Goal: Task Accomplishment & Management: Use online tool/utility

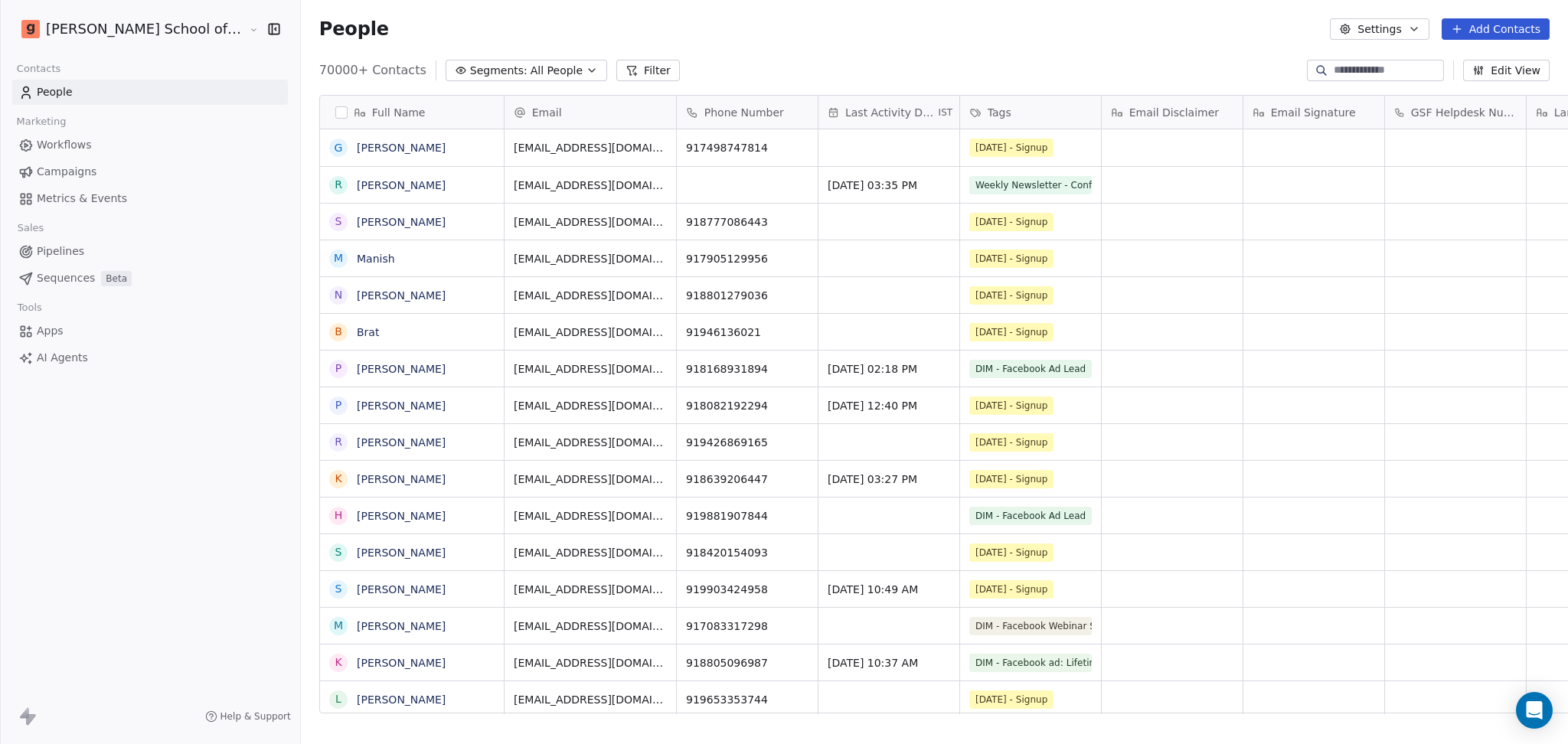
scroll to position [639, 1311]
click at [118, 160] on link "Campaigns" at bounding box center [150, 171] width 276 height 25
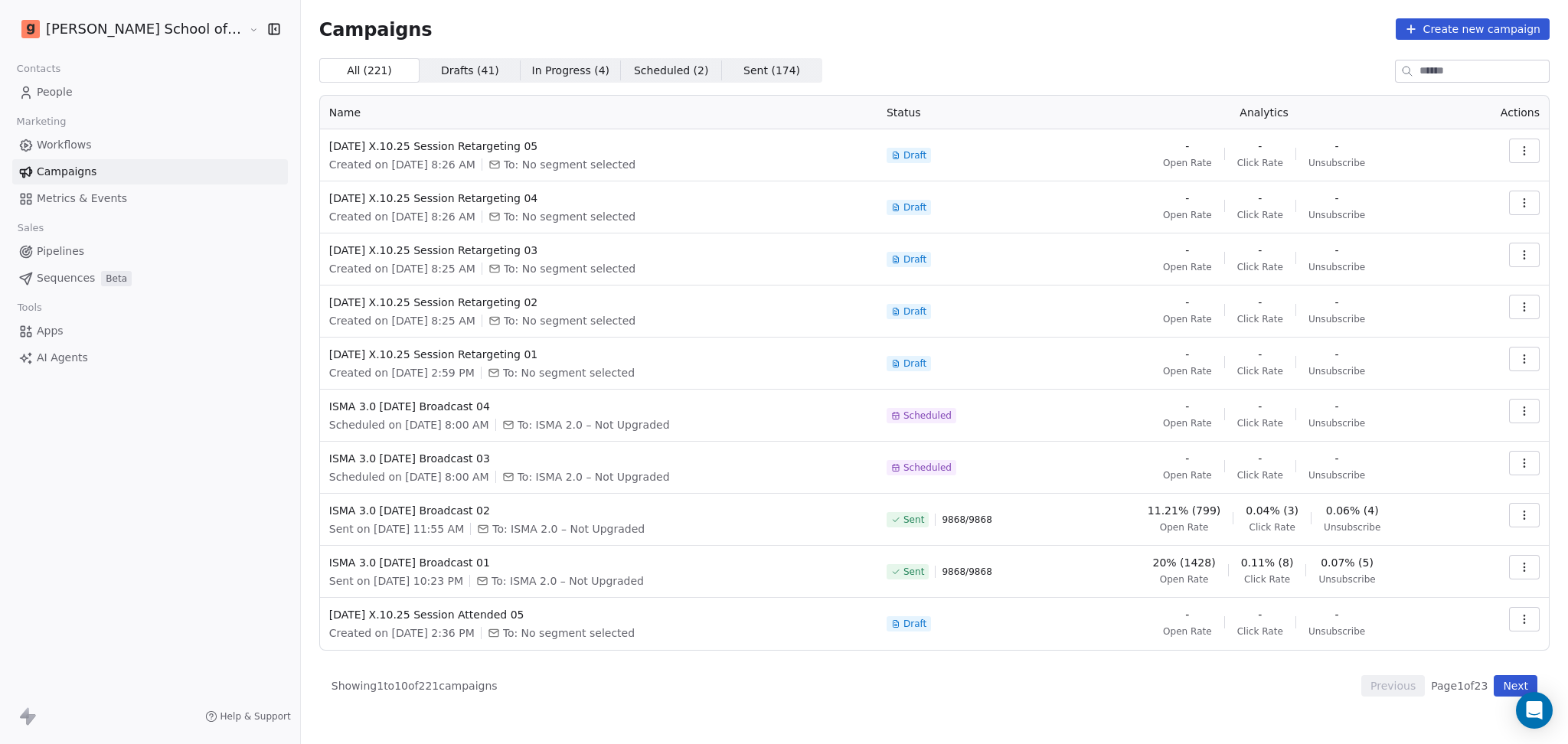
click at [1502, 692] on button "Next" at bounding box center [1516, 686] width 44 height 22
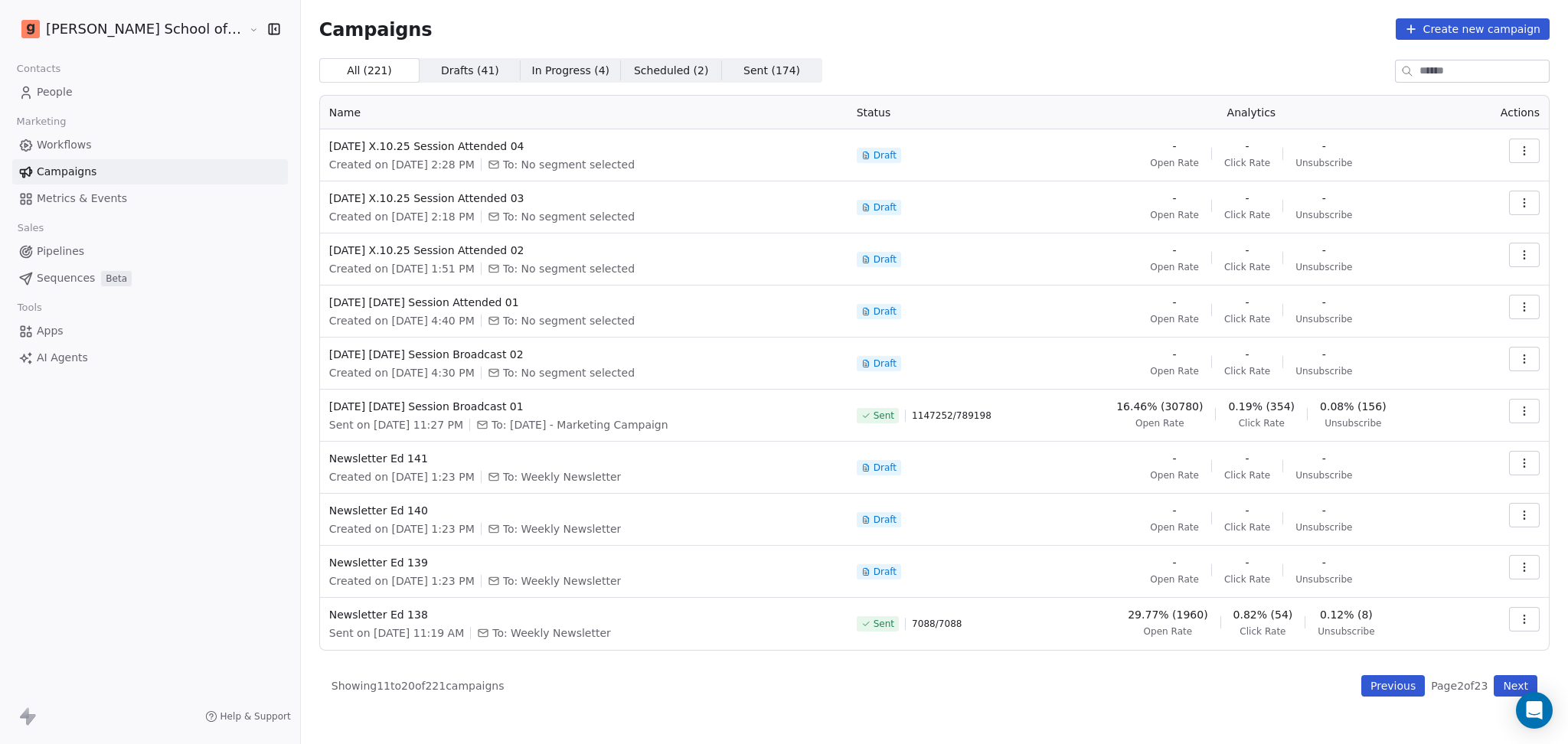
click at [1516, 689] on button "Next" at bounding box center [1516, 686] width 44 height 22
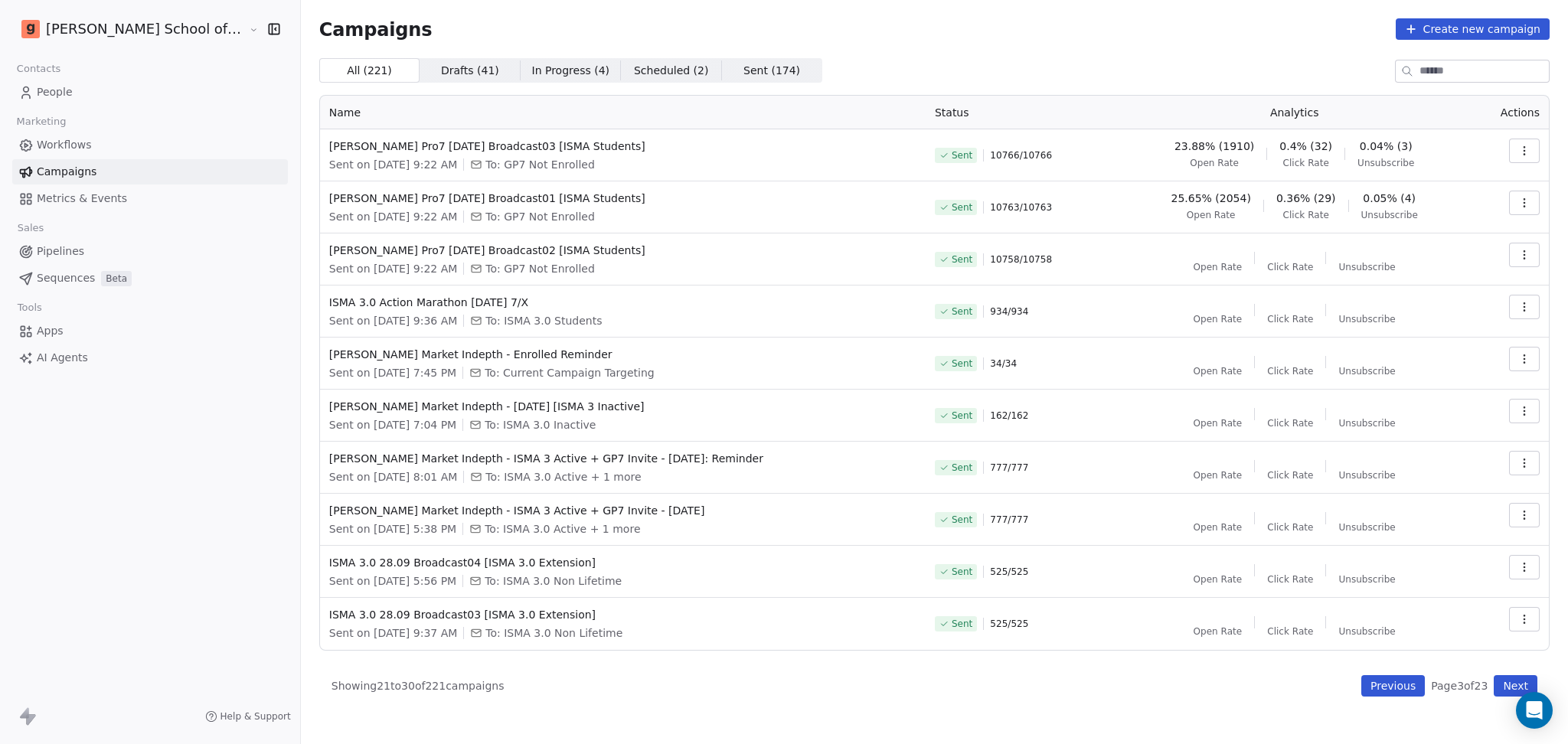
click at [1379, 685] on button "Previous" at bounding box center [1393, 686] width 64 height 22
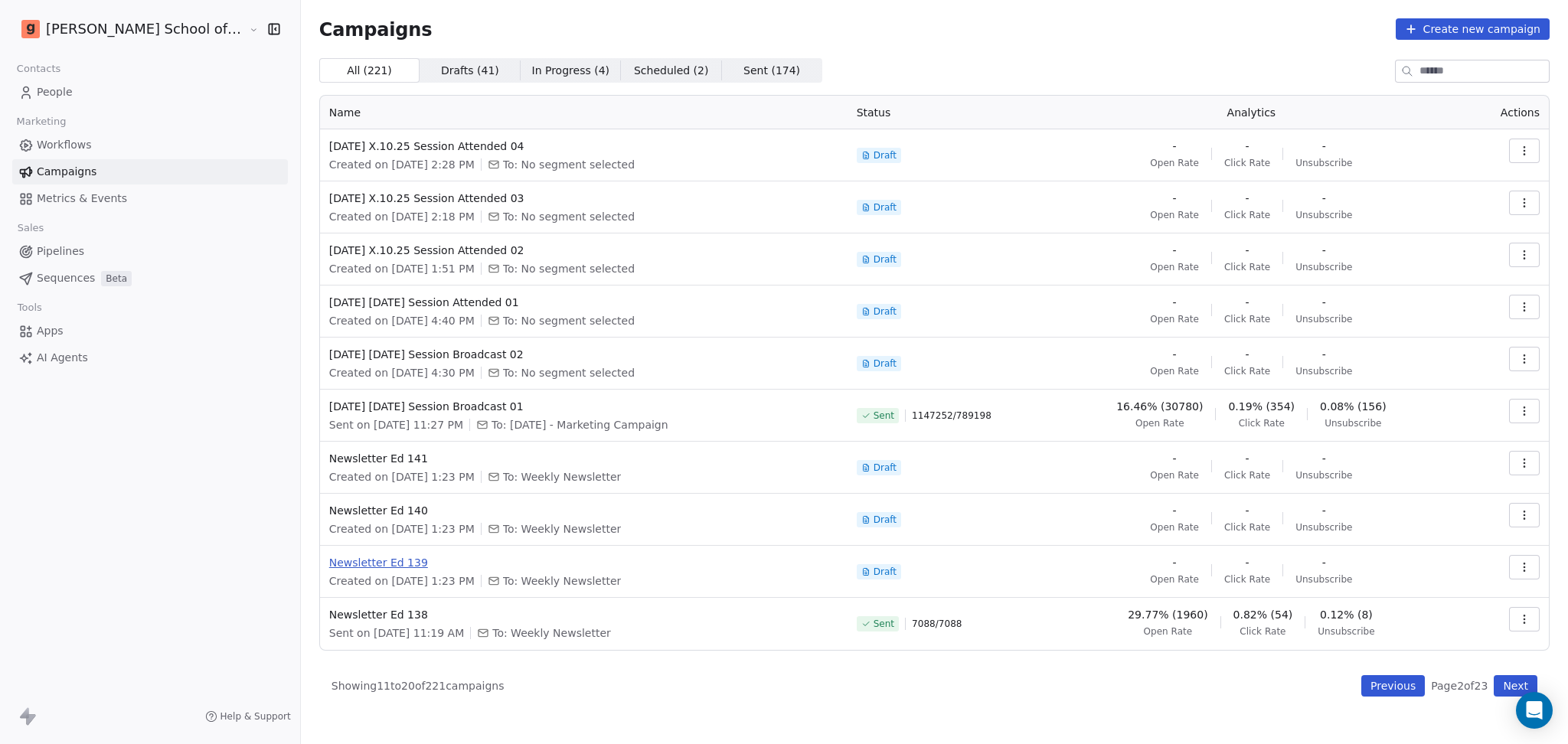
click at [347, 565] on span "Newsletter Ed 139" at bounding box center [583, 563] width 509 height 15
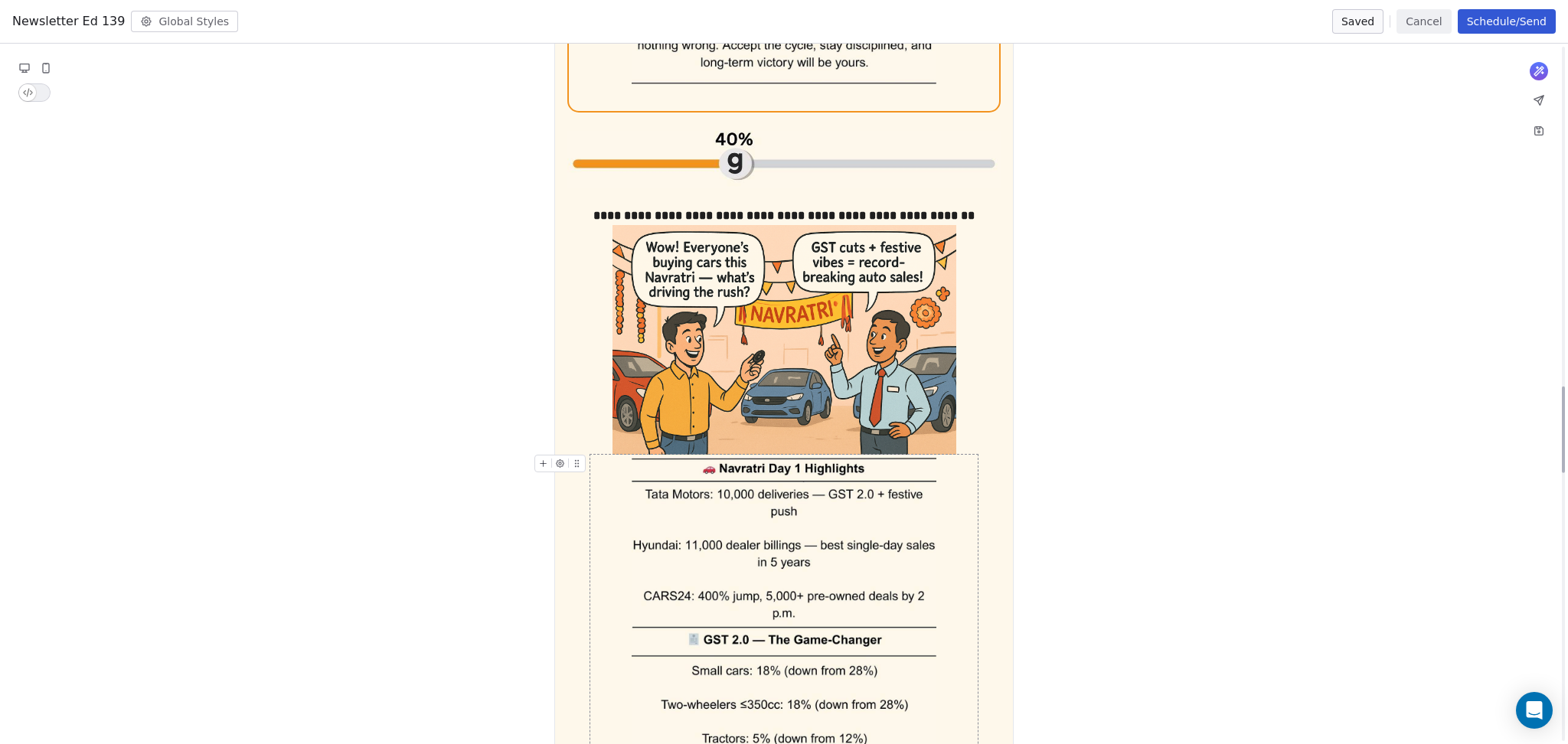
scroll to position [2744, 0]
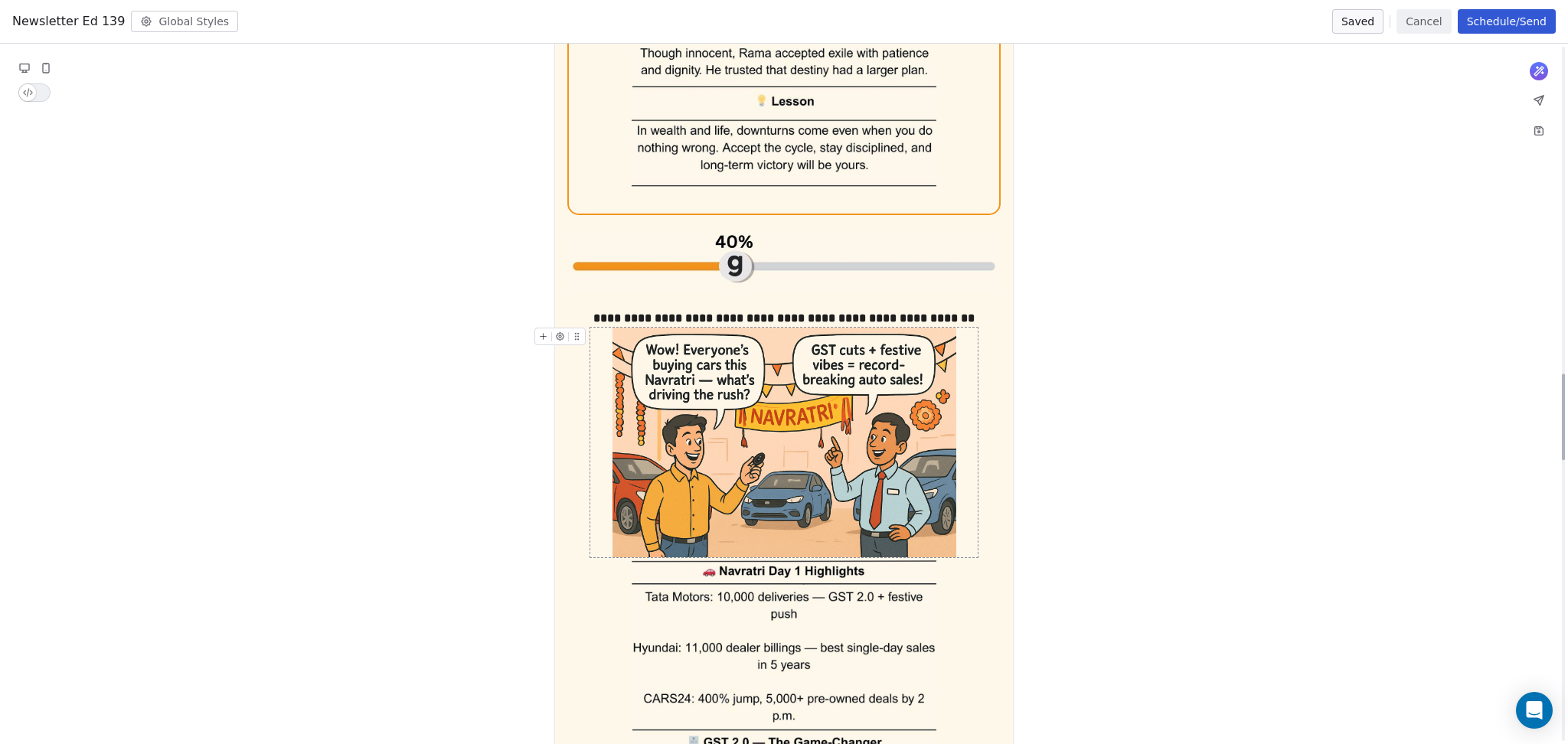
click at [800, 415] on img "To enrich screen reader interactions, please activate Accessibility in Grammarl…" at bounding box center [784, 442] width 344 height 229
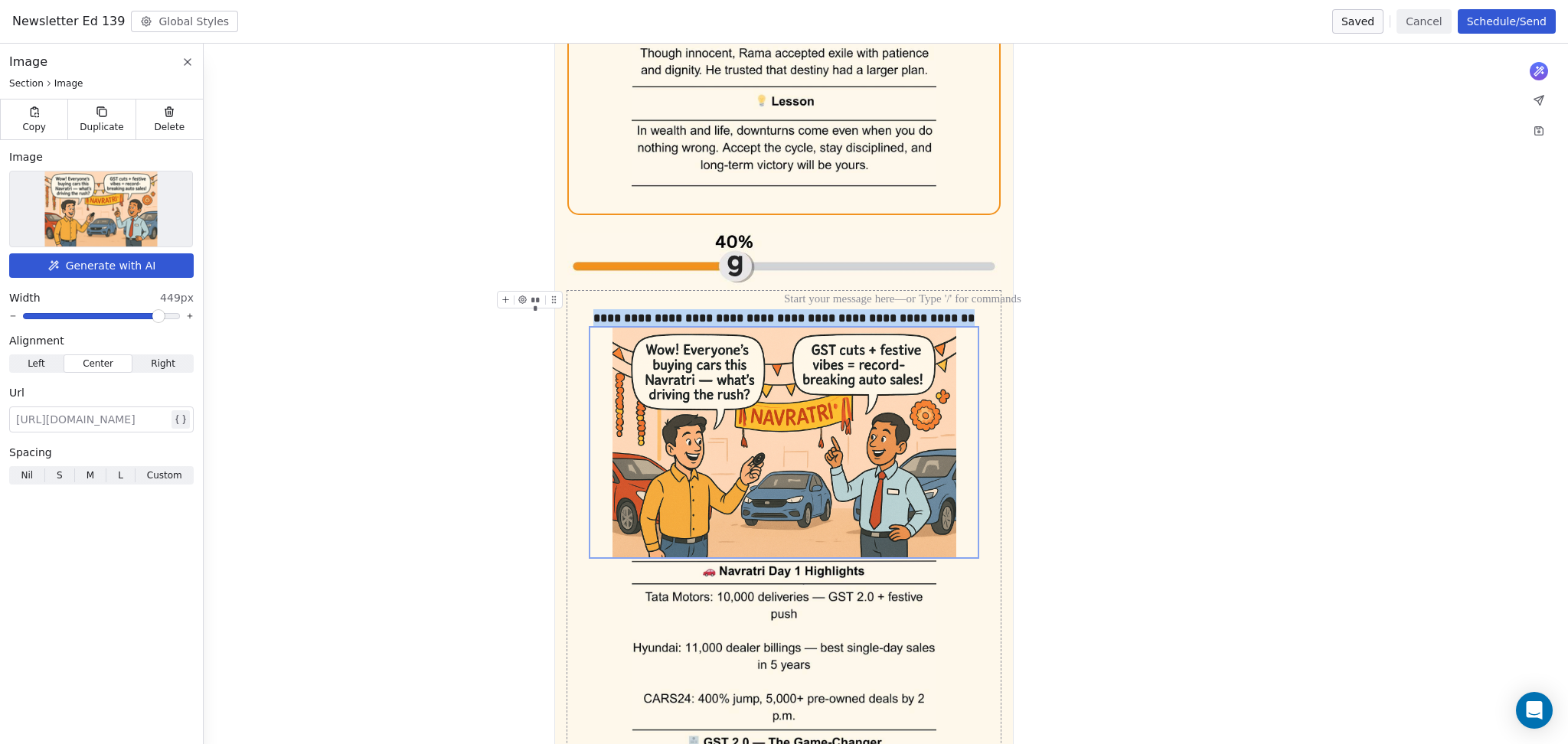
click at [129, 187] on img at bounding box center [101, 209] width 112 height 75
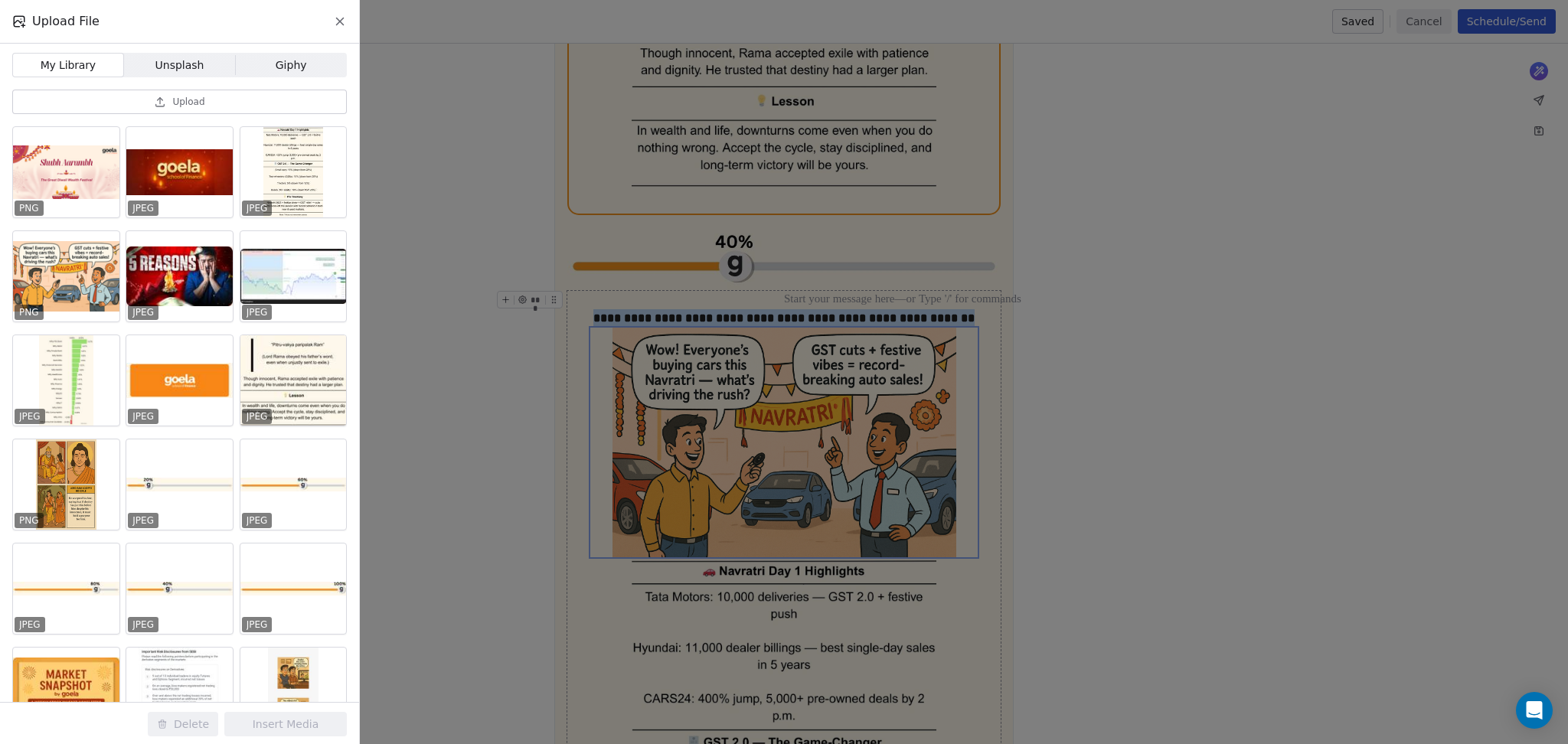
click at [204, 98] on span "Upload" at bounding box center [188, 102] width 32 height 12
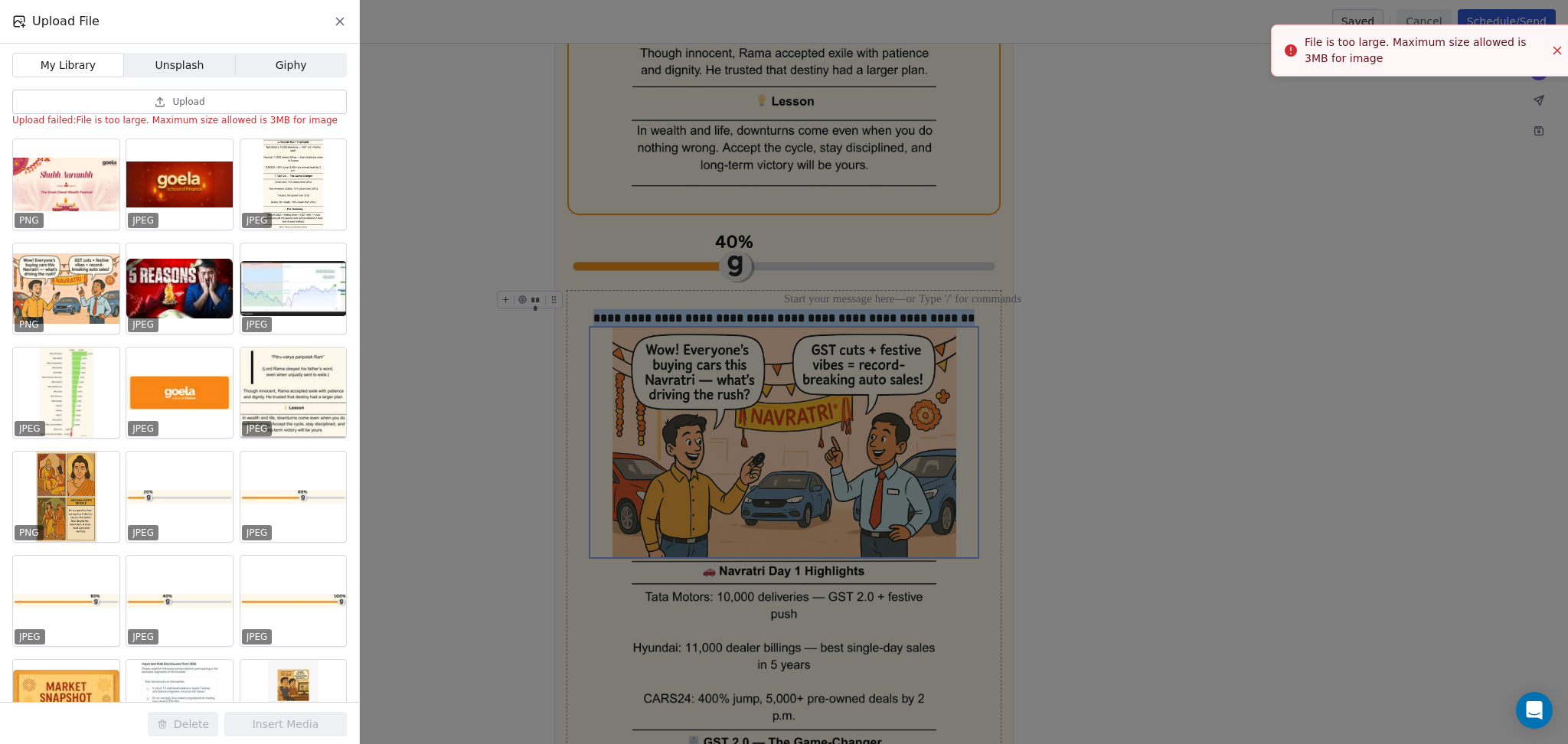
click at [1554, 59] on button "Close toast" at bounding box center [1557, 51] width 20 height 20
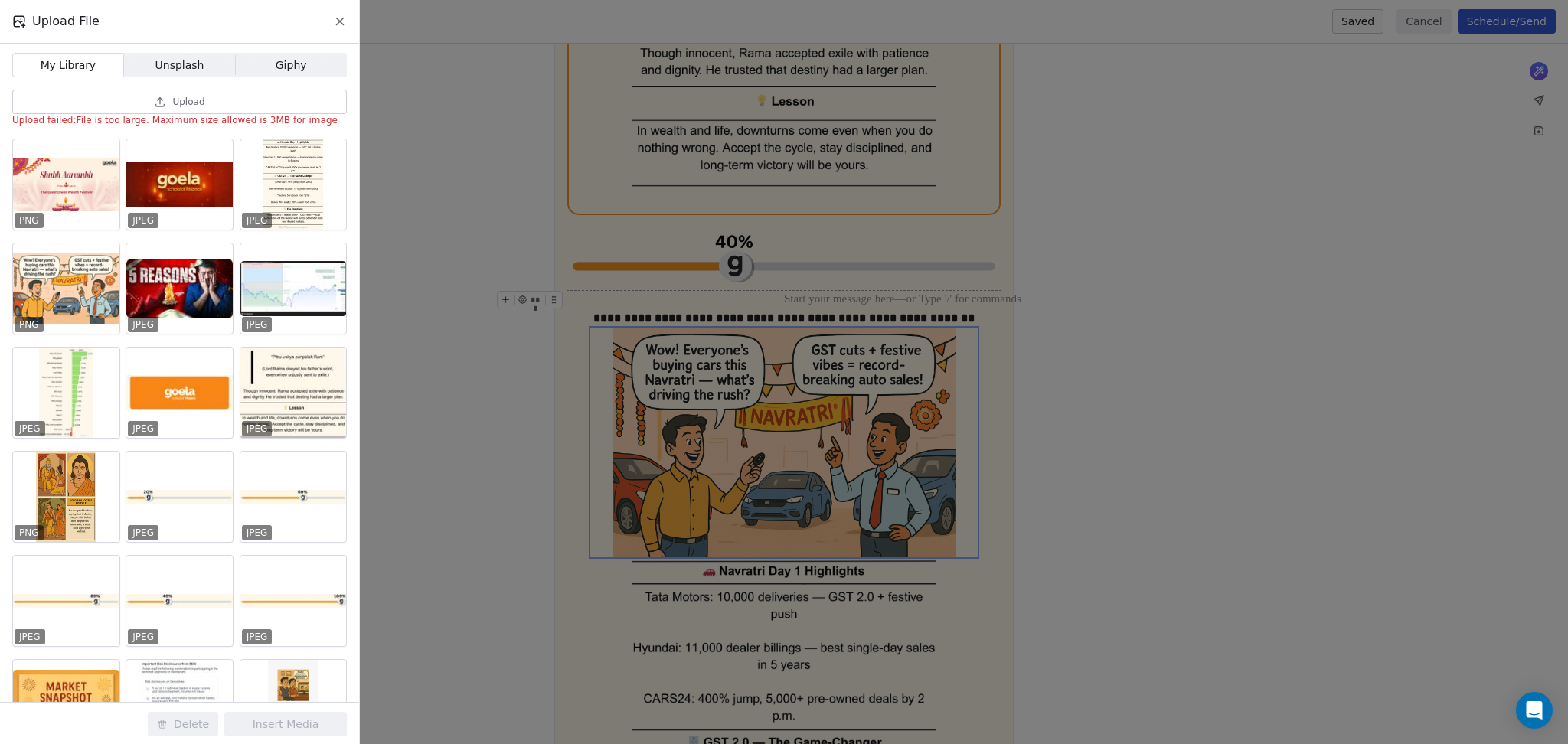
click at [346, 15] on icon at bounding box center [340, 22] width 14 height 14
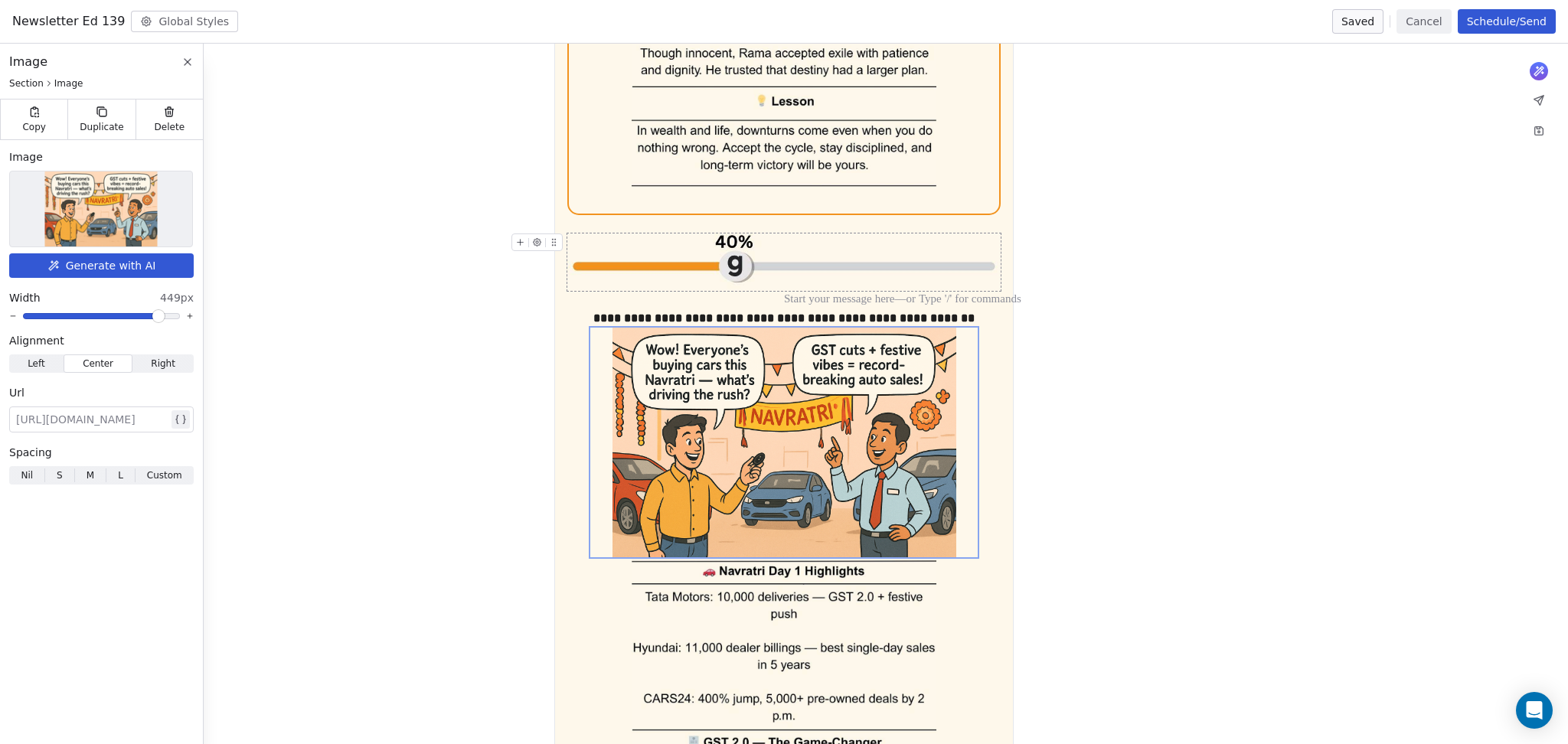
click at [1433, 19] on button "Cancel" at bounding box center [1423, 22] width 55 height 25
